Goal: Check status: Check status

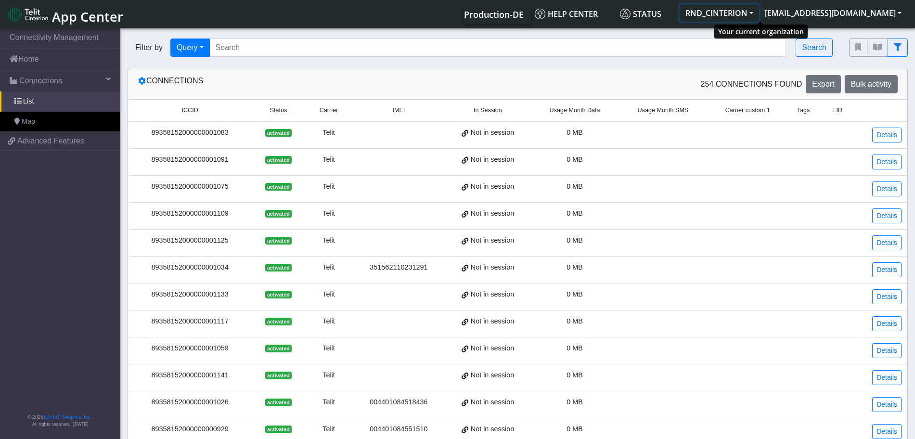
click at [759, 15] on button "RND_CINTERION" at bounding box center [719, 12] width 79 height 17
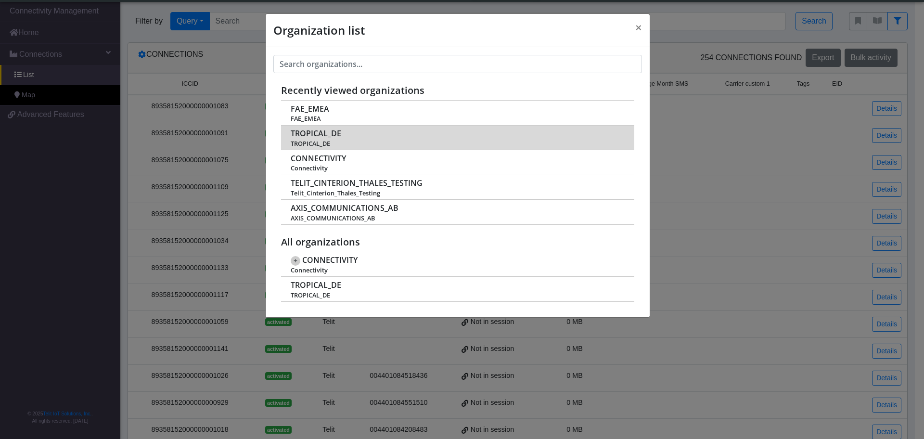
scroll to position [3, 0]
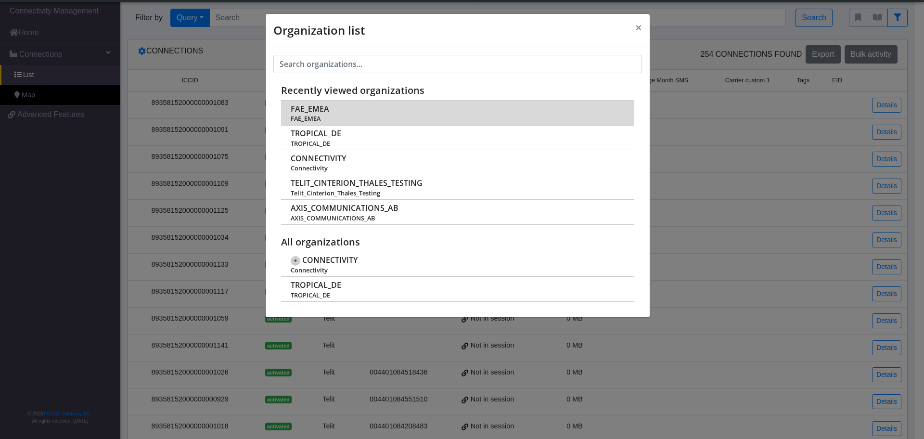
click at [306, 109] on span "FAE_EMEA" at bounding box center [310, 108] width 39 height 9
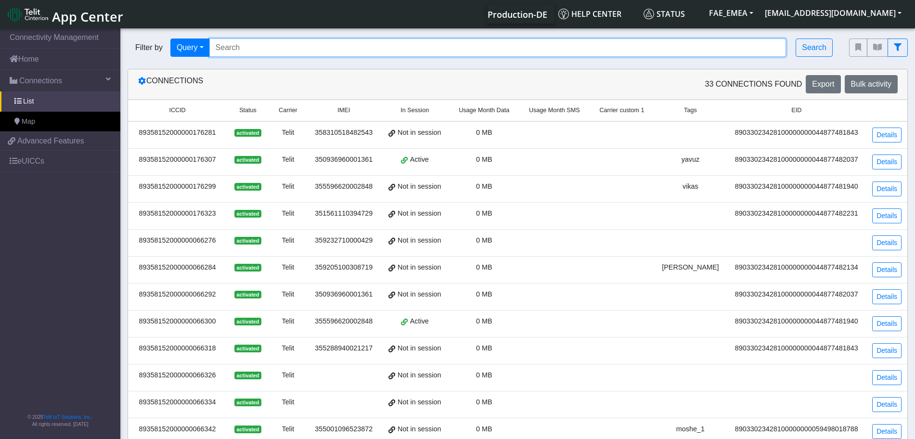
click at [280, 47] on input "Search..." at bounding box center [497, 48] width 577 height 18
paste input "89358152000002046268"
type input "89358152000002046268"
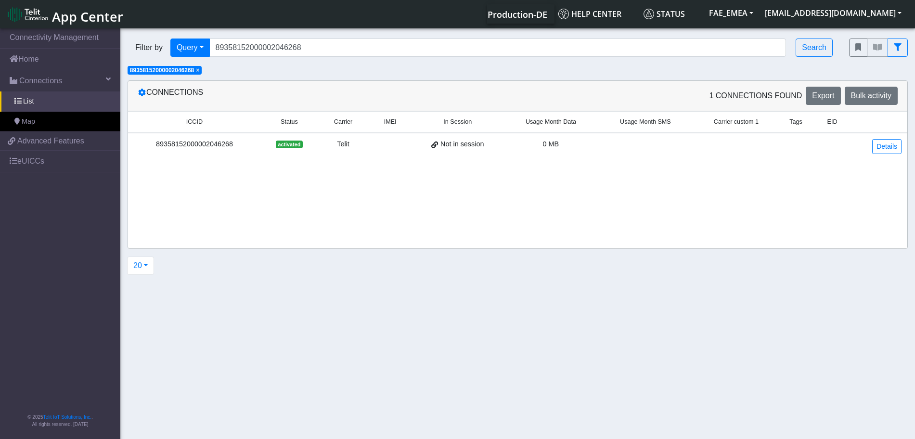
click at [232, 148] on div "89358152000002046268" at bounding box center [194, 144] width 121 height 11
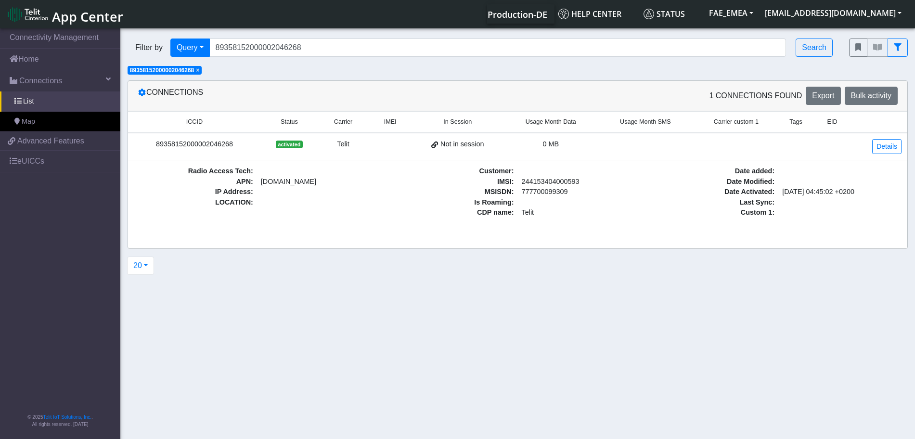
click at [288, 145] on span "activated" at bounding box center [289, 145] width 26 height 8
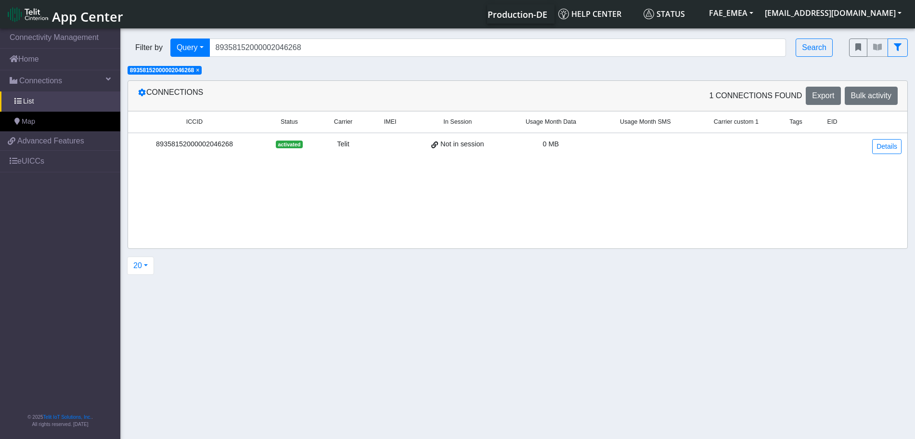
click at [339, 145] on div "Telit" at bounding box center [343, 144] width 39 height 11
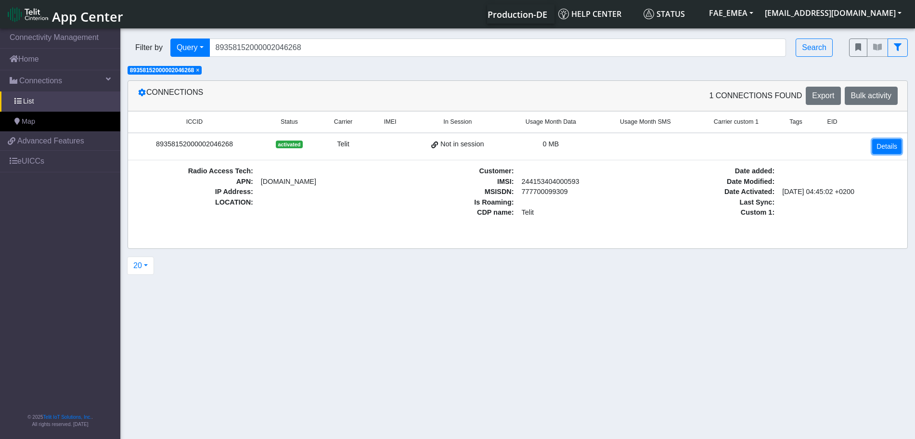
click at [890, 146] on link "Details" at bounding box center [886, 146] width 29 height 15
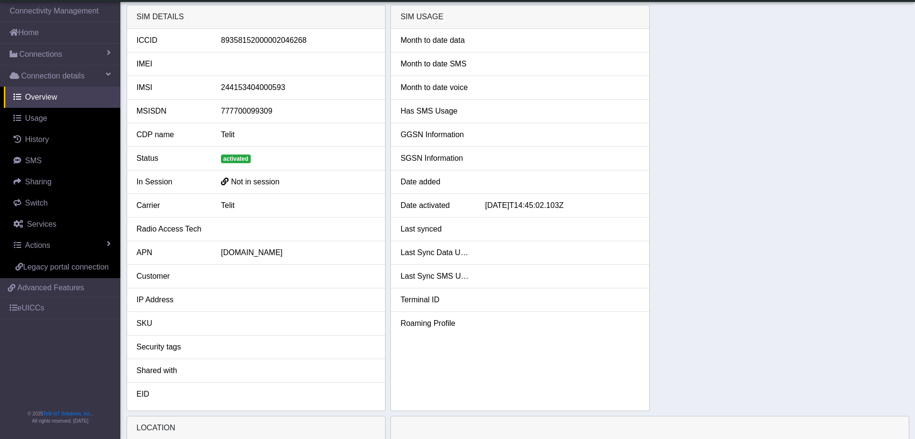
scroll to position [60, 0]
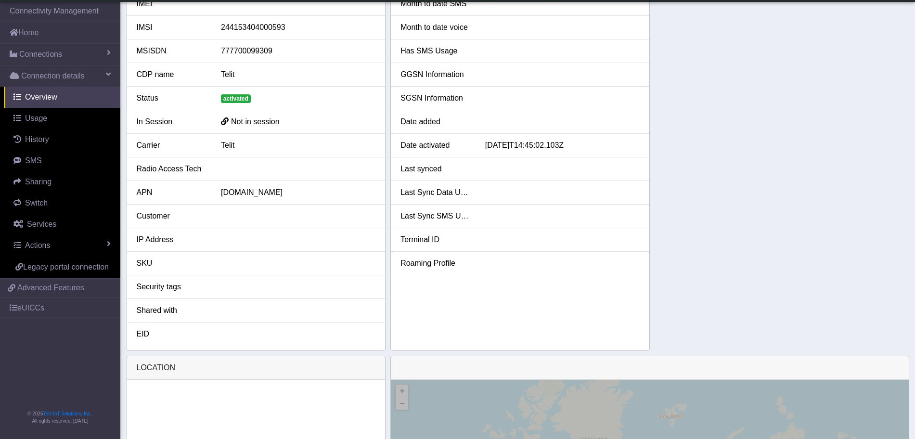
drag, startPoint x: 565, startPoint y: 143, endPoint x: 508, endPoint y: 143, distance: 57.3
click at [507, 143] on div "[DATE]T14:45:02.103Z" at bounding box center [562, 146] width 169 height 12
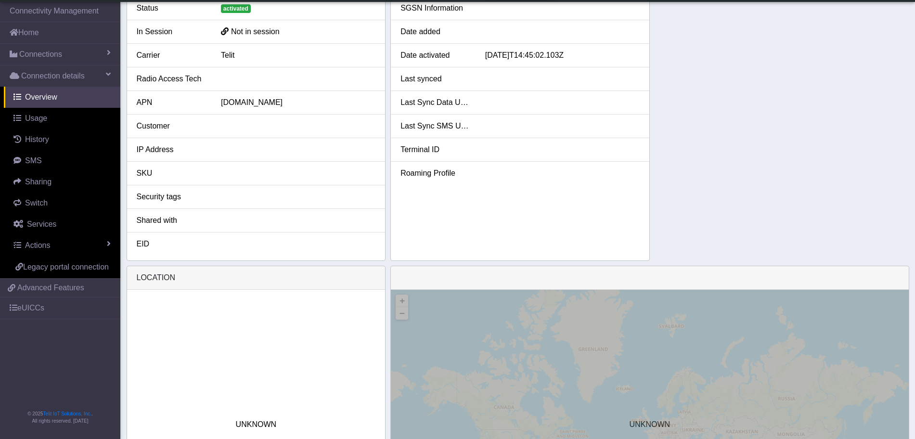
scroll to position [241, 0]
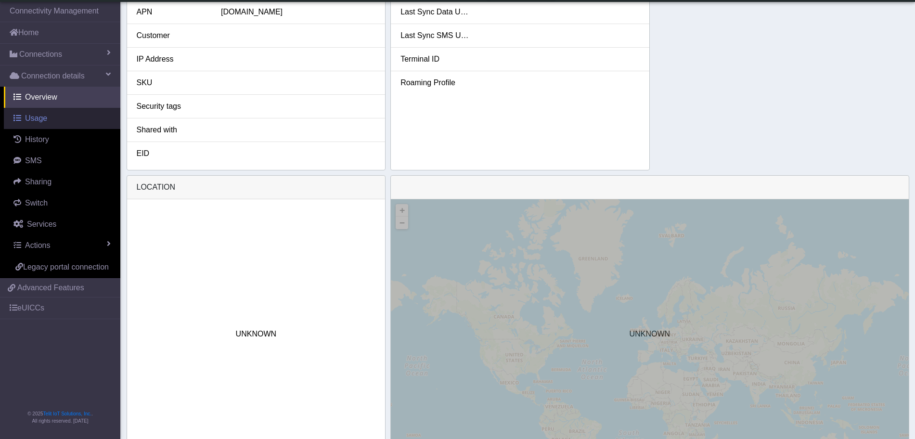
click at [32, 121] on span "Usage" at bounding box center [36, 118] width 22 height 8
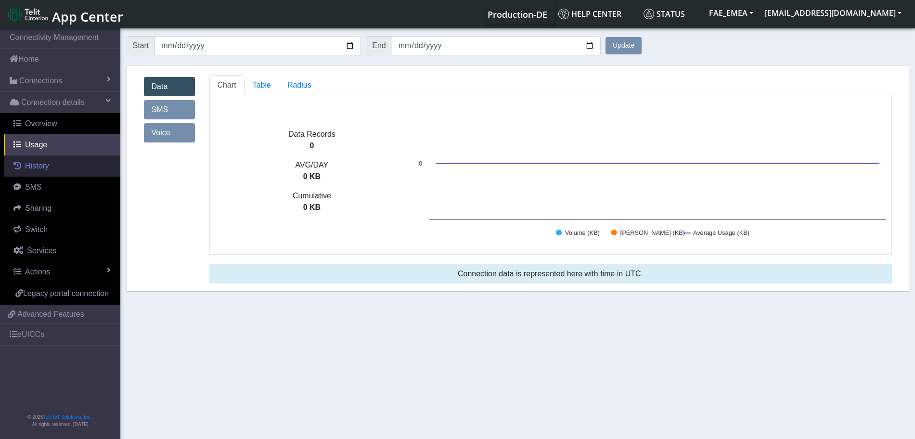
click at [40, 168] on span "History" at bounding box center [37, 166] width 24 height 8
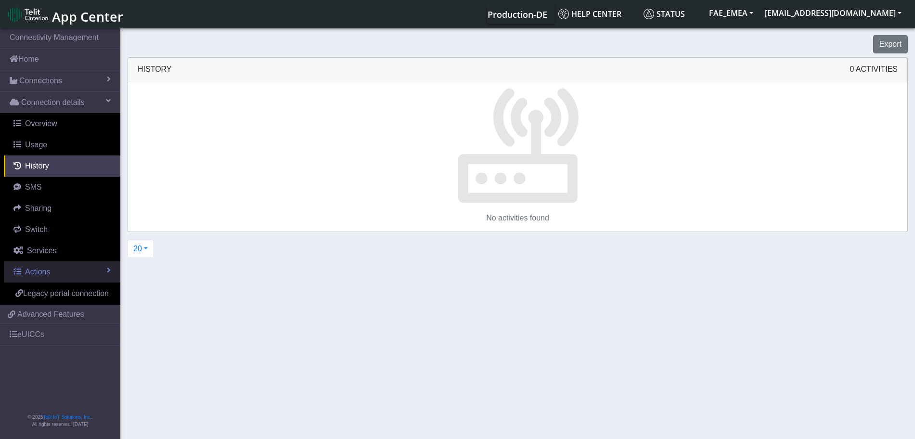
click at [107, 273] on span at bounding box center [109, 270] width 4 height 8
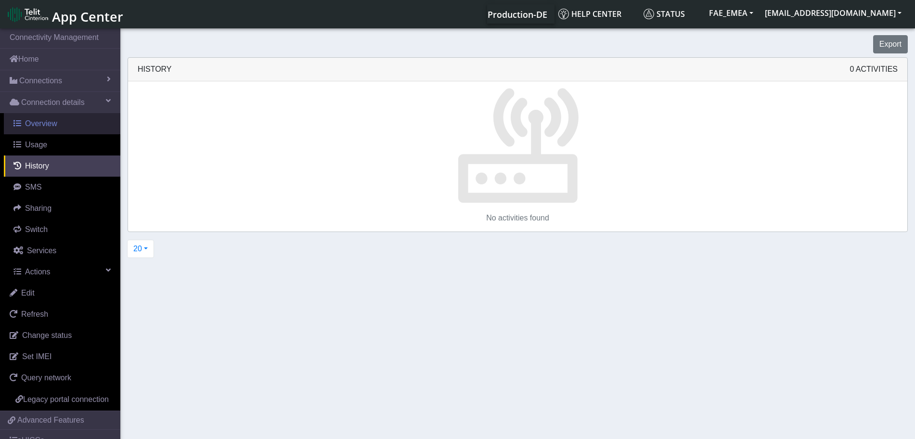
click at [41, 122] on span "Overview" at bounding box center [41, 123] width 32 height 8
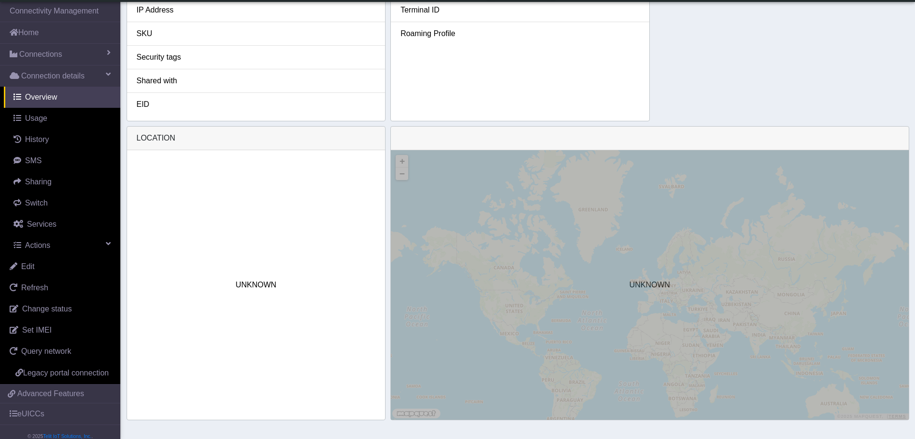
scroll to position [49, 0]
